Goal: Information Seeking & Learning: Learn about a topic

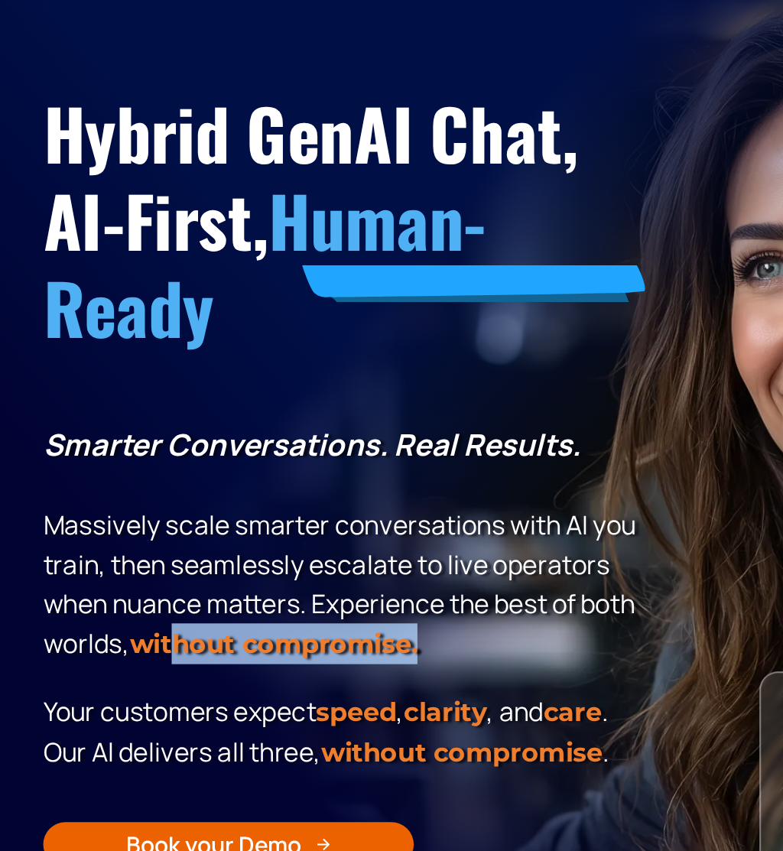
click at [402, 406] on div "Hybrid GenAI Chat, AI-First, Human-Ready Smarter Conversations. Real Results. M…" at bounding box center [391, 370] width 760 height 528
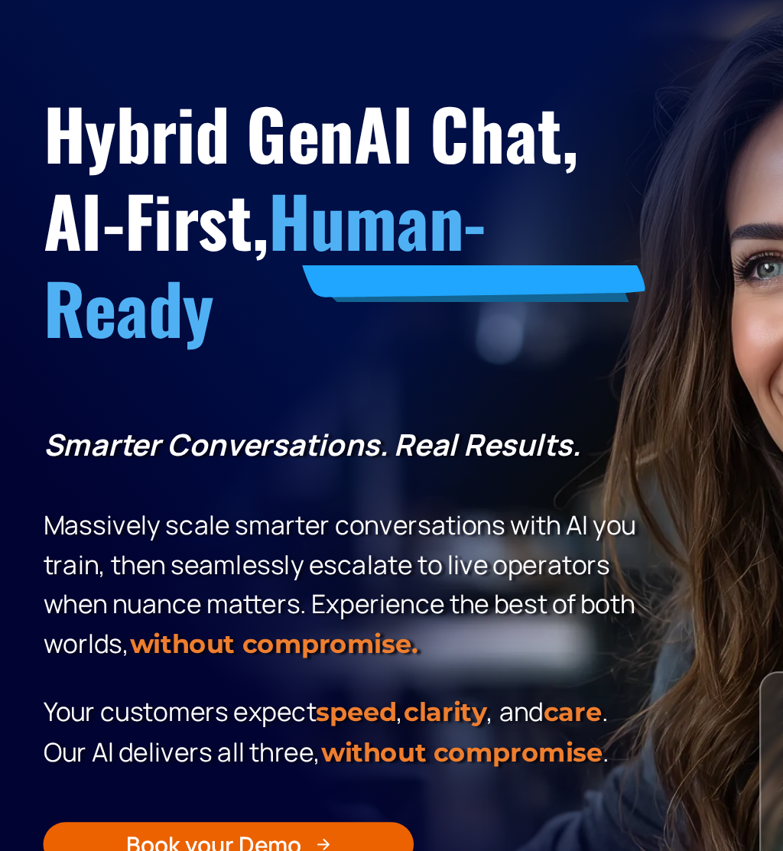
click at [372, 505] on span "care" at bounding box center [354, 514] width 36 height 19
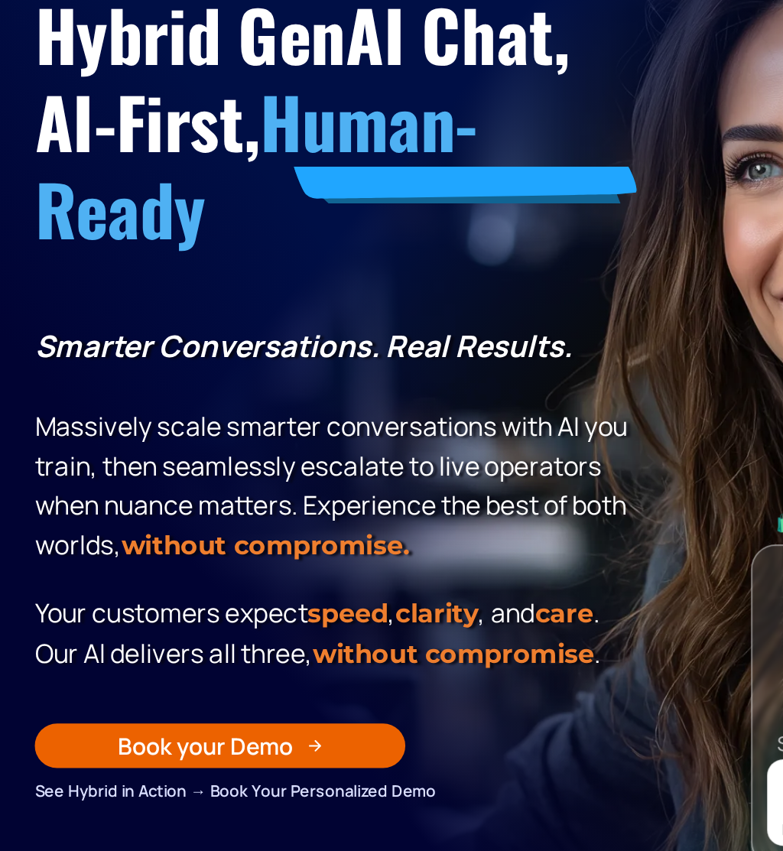
click at [217, 337] on p "Smarter Conversations. Real Results. Massively scale smarter conversations with…" at bounding box center [213, 411] width 372 height 148
copy p "escalate"
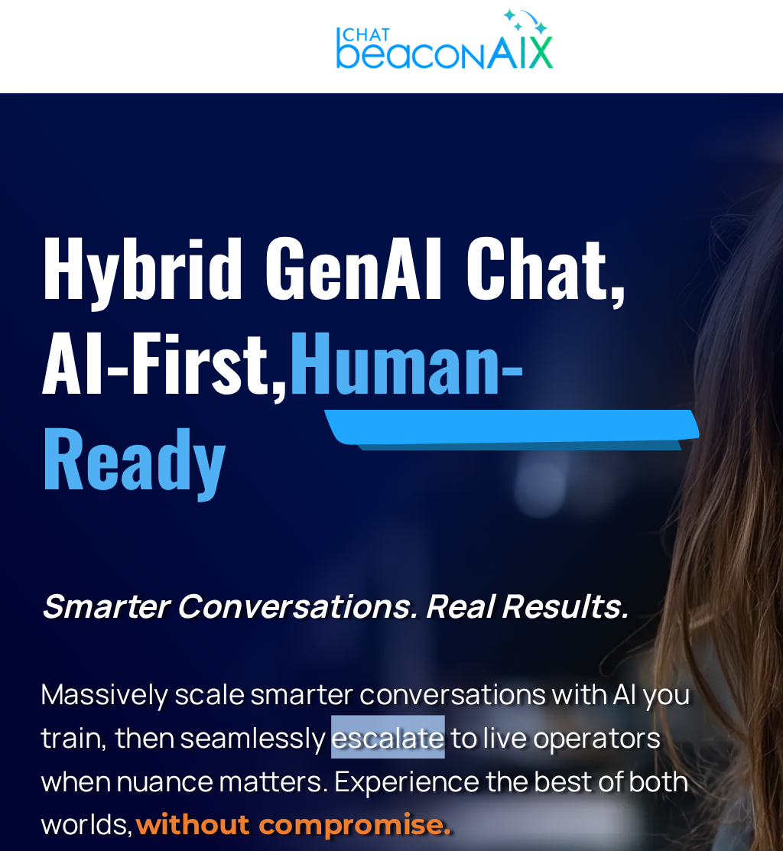
click at [400, 219] on div "Hybrid GenAI Chat, AI-First, Human-Ready Smarter Conversations. Real Results. M…" at bounding box center [391, 370] width 760 height 528
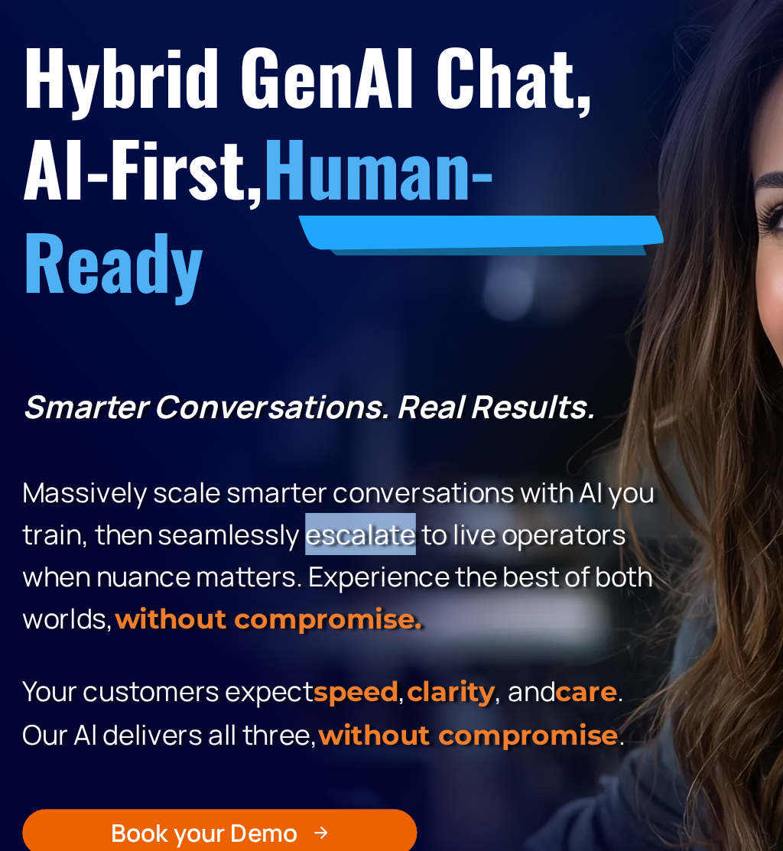
click at [329, 346] on p "Smarter Conversations. Real Results. Massively scale smarter conversations with…" at bounding box center [213, 411] width 372 height 148
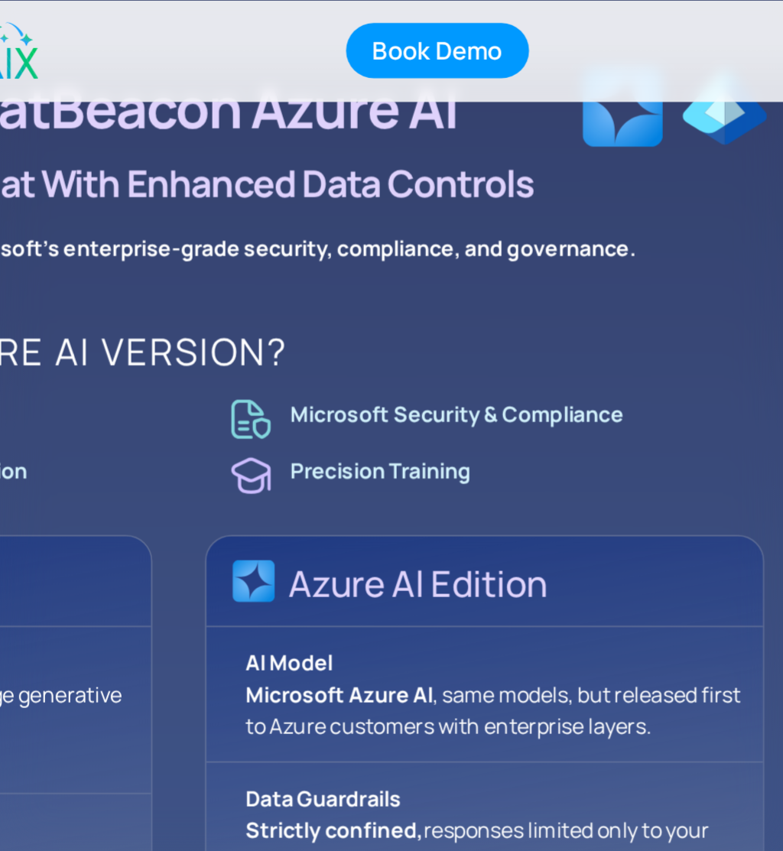
scroll to position [1097, 0]
click at [454, 344] on h1 "Azure Al Edition" at bounding box center [596, 339] width 284 height 50
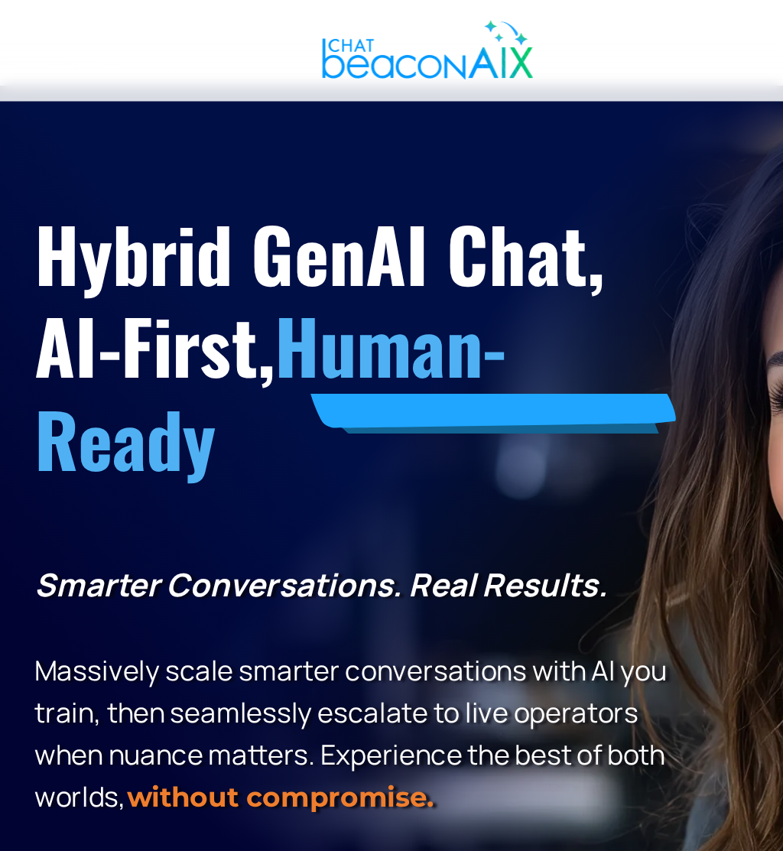
scroll to position [0, 0]
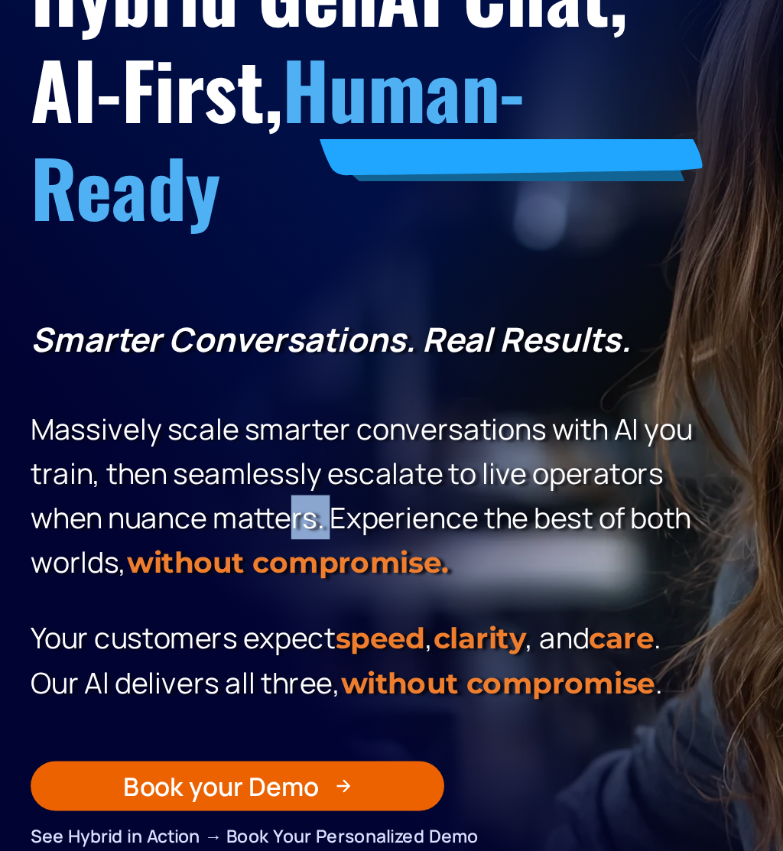
click at [370, 330] on div "Hybrid GenAI Chat, AI-First, Human-Ready Smarter Conversations. Real Results. M…" at bounding box center [213, 392] width 372 height 482
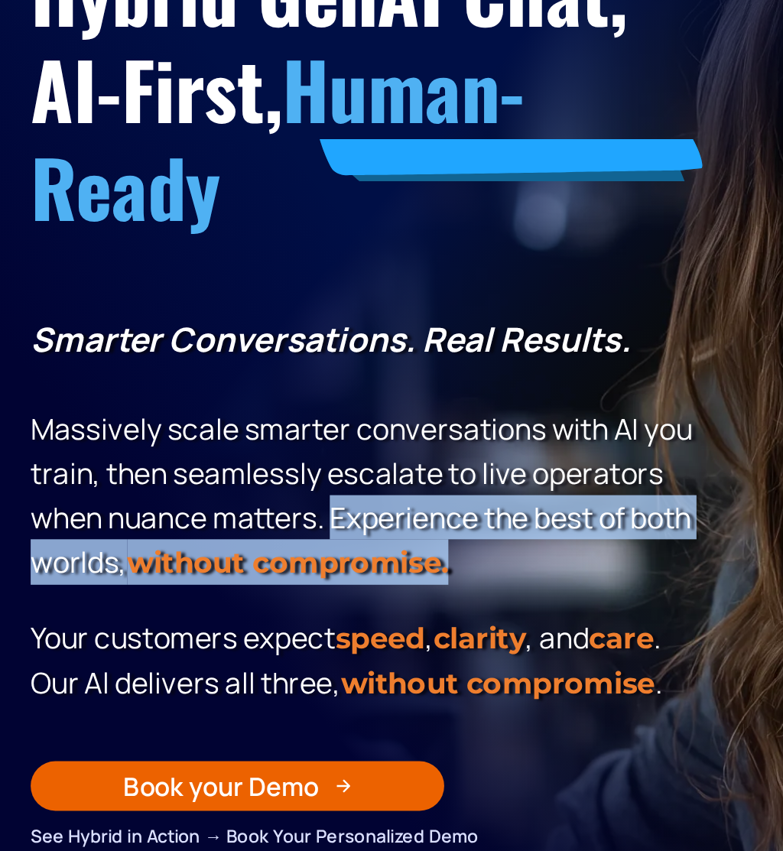
copy p "Experience the best of both worlds, without compromise."
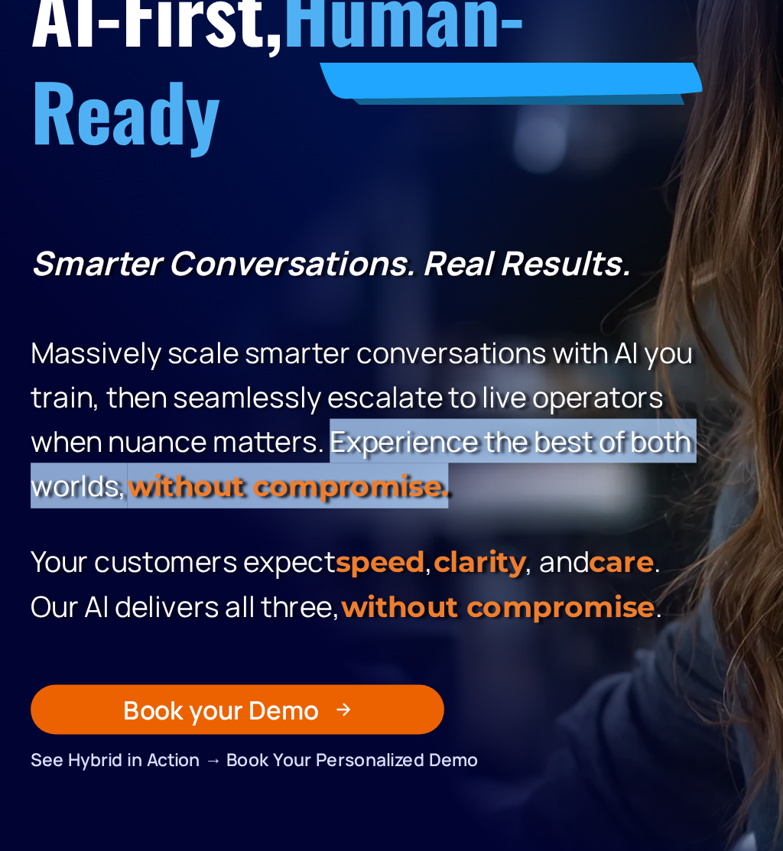
click at [355, 374] on div "Hybrid GenAI Chat, AI-First, Human-Ready Smarter Conversations. Real Results. M…" at bounding box center [213, 392] width 372 height 482
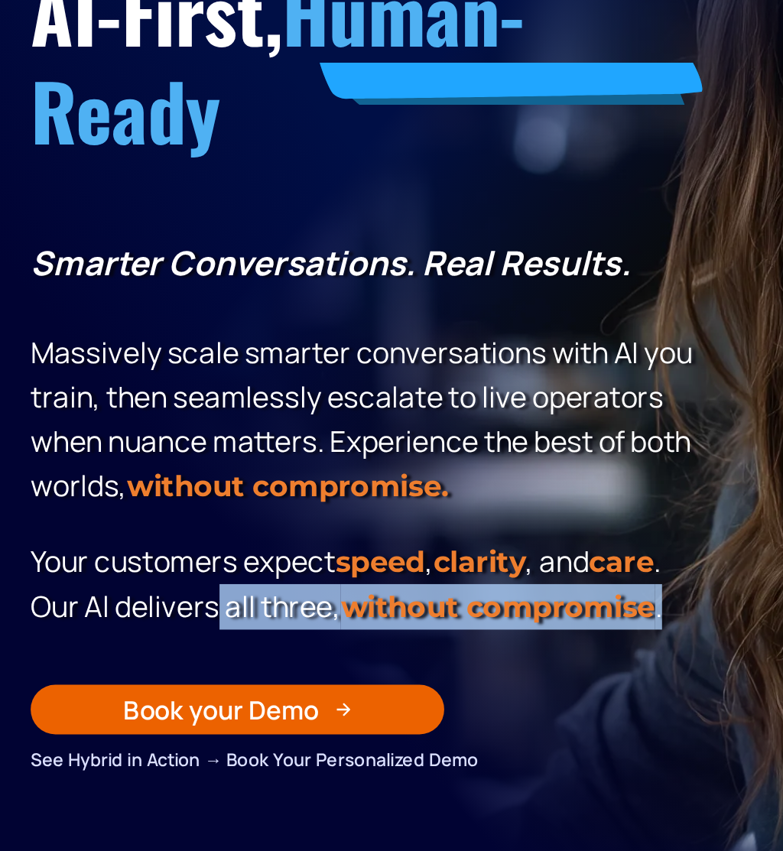
copy p "all three, without compromise ."
